Goal: Information Seeking & Learning: Find specific fact

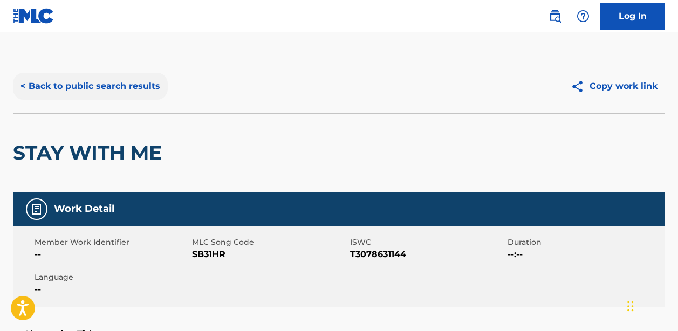
click at [119, 82] on button "< Back to public search results" at bounding box center [90, 86] width 155 height 27
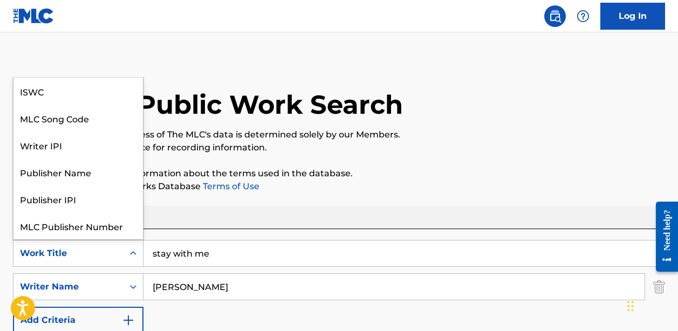
click at [92, 263] on div "Work Title" at bounding box center [68, 253] width 110 height 21
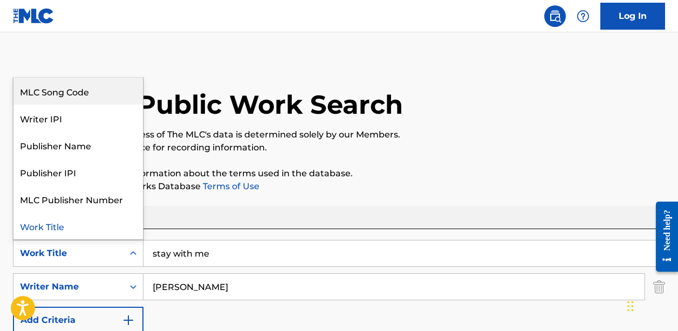
drag, startPoint x: 84, startPoint y: 90, endPoint x: 89, endPoint y: 94, distance: 6.1
click at [84, 90] on div "MLC Song Code" at bounding box center [78, 91] width 130 height 27
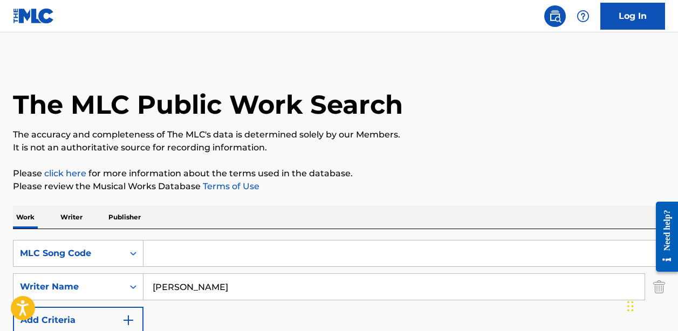
click at [169, 264] on input "Search Form" at bounding box center [404, 254] width 521 height 26
paste input "W0886U"
type input "W0886U"
click at [233, 288] on input "[PERSON_NAME]" at bounding box center [394, 287] width 501 height 26
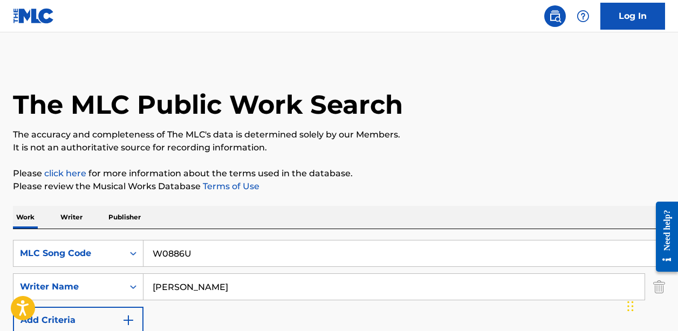
click at [233, 288] on input "[PERSON_NAME]" at bounding box center [394, 287] width 501 height 26
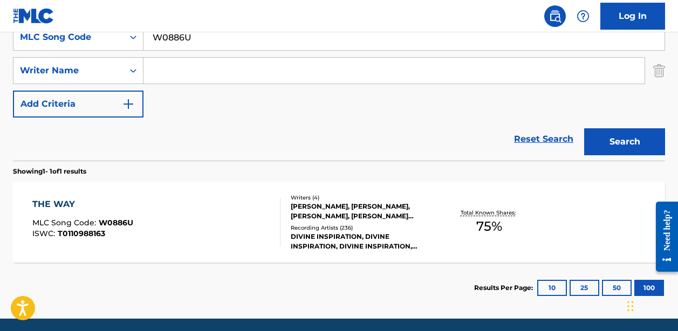
scroll to position [218, 0]
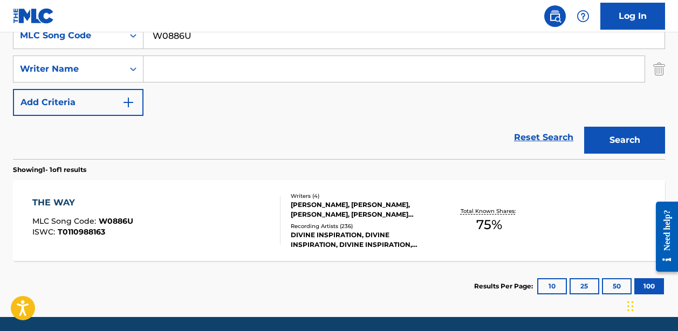
click at [179, 216] on div "THE WAY MLC Song Code : W0886U ISWC : T0110988163" at bounding box center [156, 220] width 248 height 49
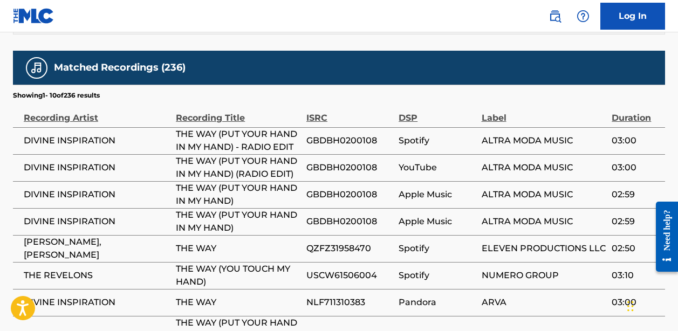
scroll to position [1145, 0]
